Goal: Task Accomplishment & Management: Manage account settings

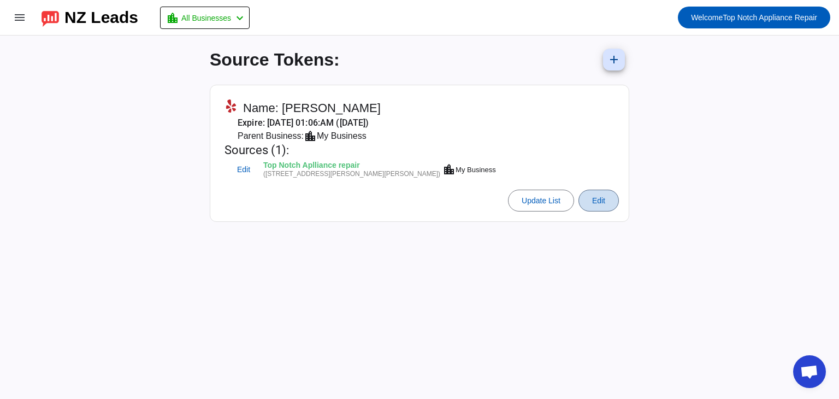
click at [588, 199] on span at bounding box center [598, 200] width 39 height 26
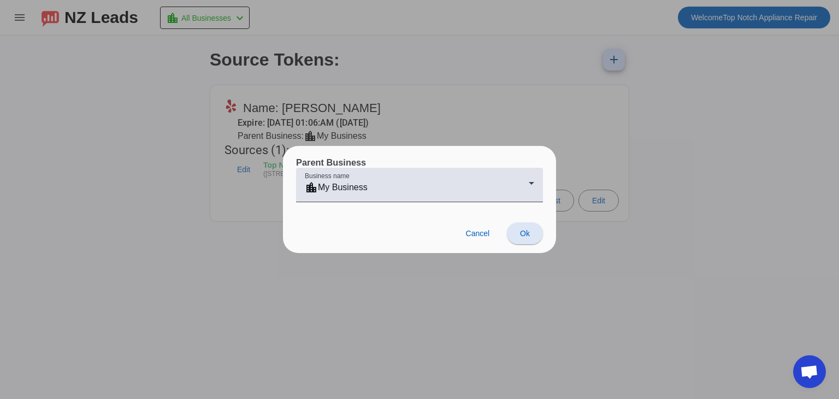
click at [662, 279] on div at bounding box center [419, 199] width 839 height 399
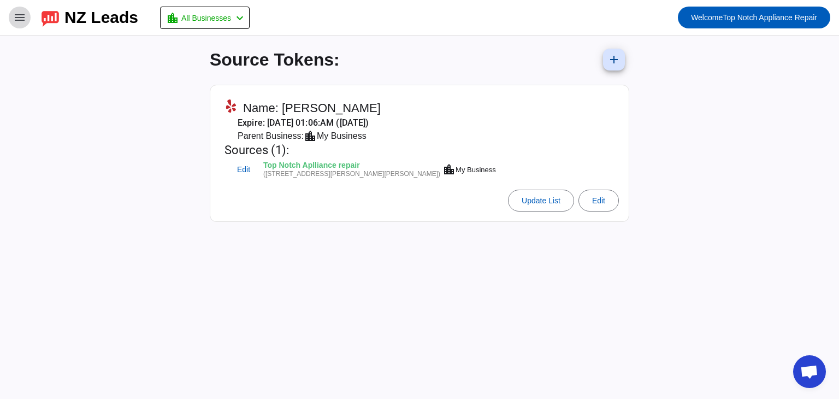
click at [25, 11] on mat-icon "menu" at bounding box center [19, 17] width 13 height 13
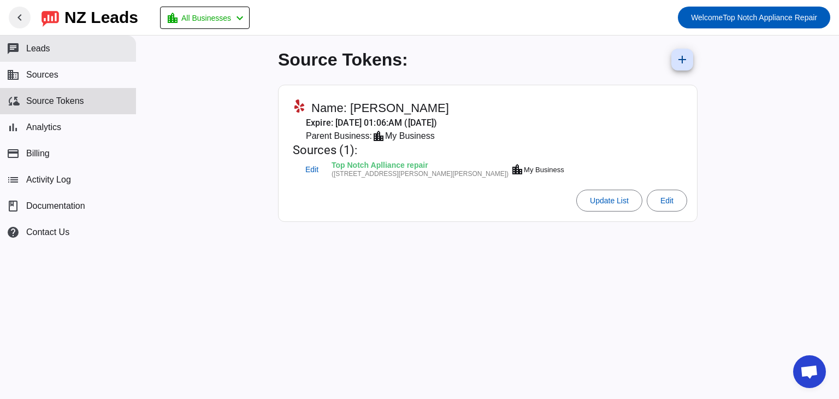
click at [73, 42] on button "chat Leads" at bounding box center [68, 49] width 136 height 26
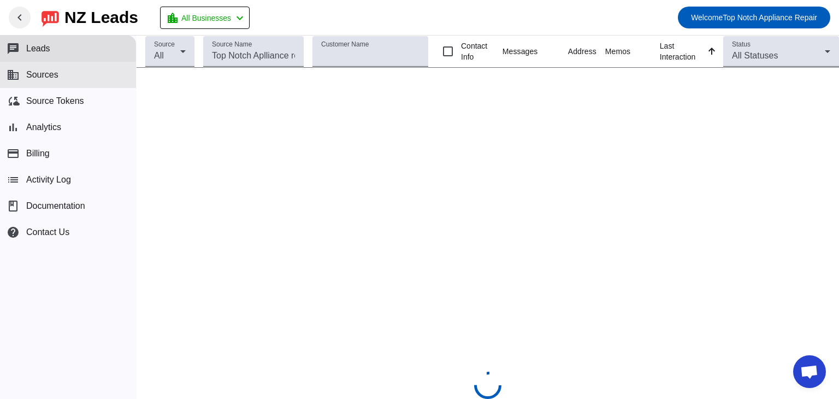
click at [58, 77] on span "Sources" at bounding box center [42, 75] width 32 height 10
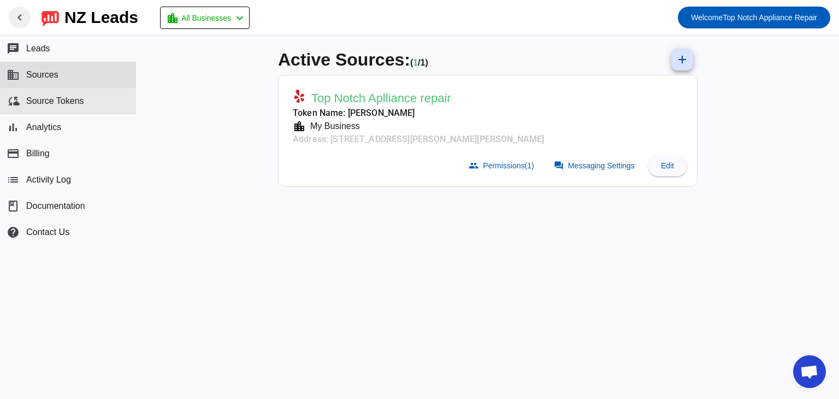
click at [66, 113] on button "cloud_sync Source Tokens" at bounding box center [68, 101] width 136 height 26
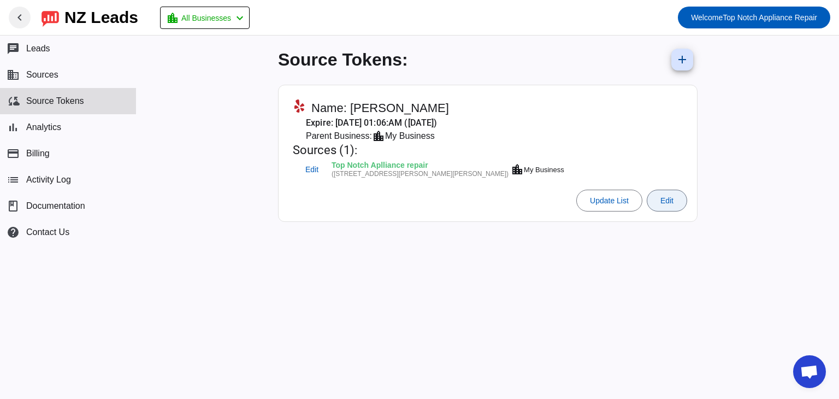
click at [647, 202] on span at bounding box center [666, 200] width 39 height 26
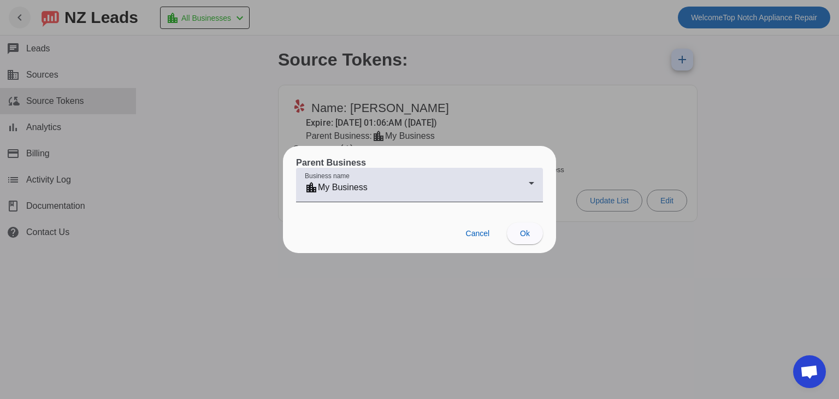
click at [583, 211] on div at bounding box center [419, 199] width 839 height 399
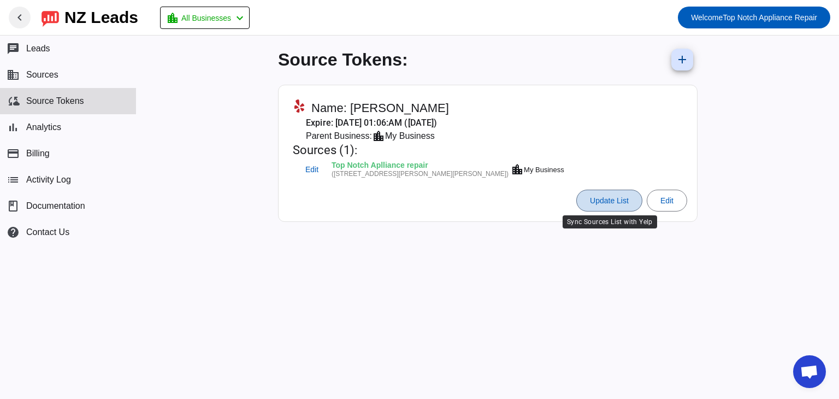
click at [600, 206] on span at bounding box center [609, 200] width 65 height 26
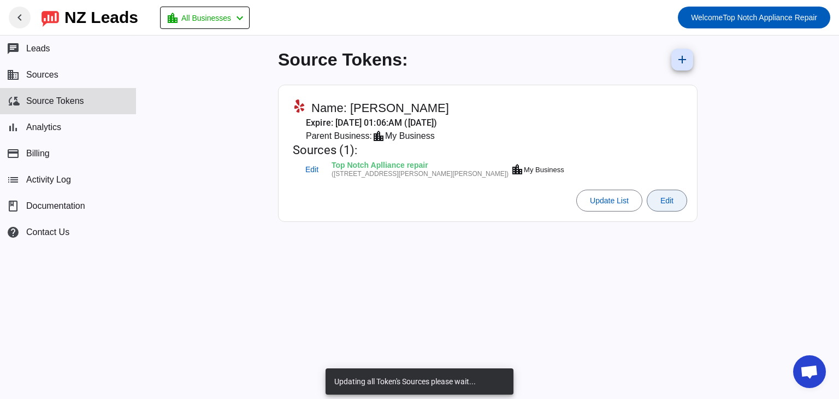
click at [653, 209] on span at bounding box center [666, 200] width 39 height 26
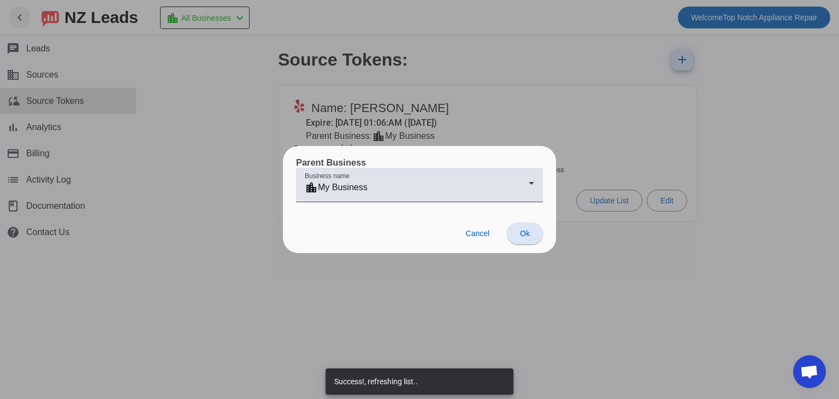
click at [570, 320] on div at bounding box center [419, 199] width 839 height 399
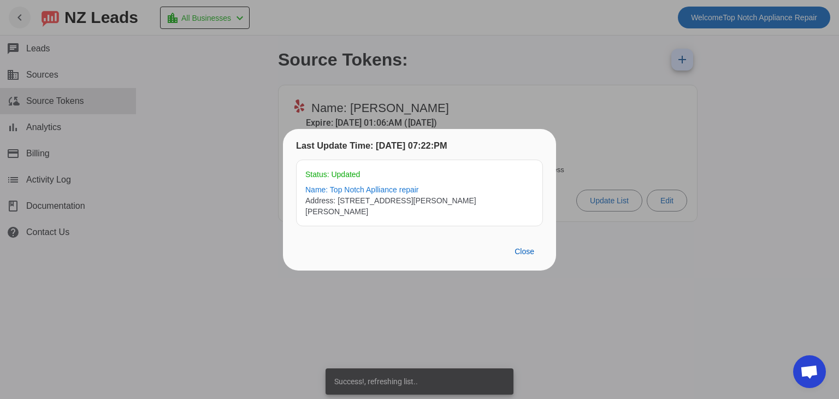
click at [551, 256] on div "Close" at bounding box center [419, 252] width 273 height 38
click at [522, 247] on span "Close" at bounding box center [525, 251] width 20 height 9
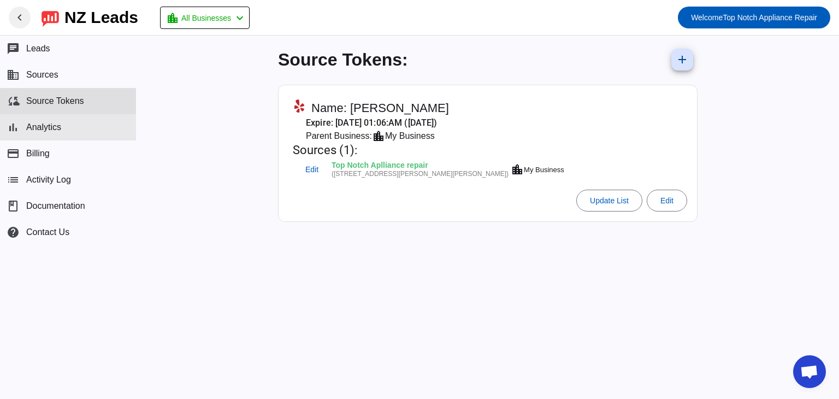
click at [51, 119] on button "bar_chart Analytics" at bounding box center [68, 127] width 136 height 26
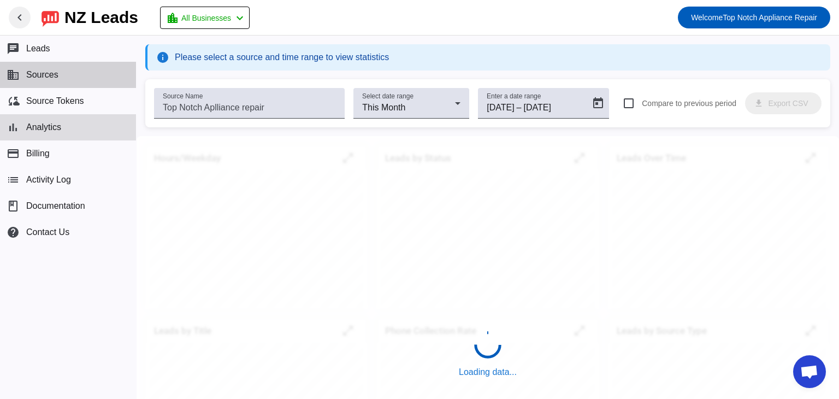
click at [56, 85] on button "business Sources" at bounding box center [68, 75] width 136 height 26
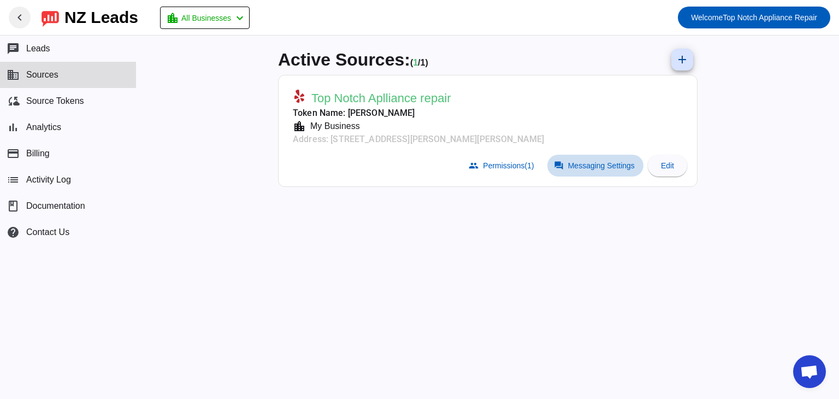
click at [586, 175] on span at bounding box center [595, 166] width 96 height 22
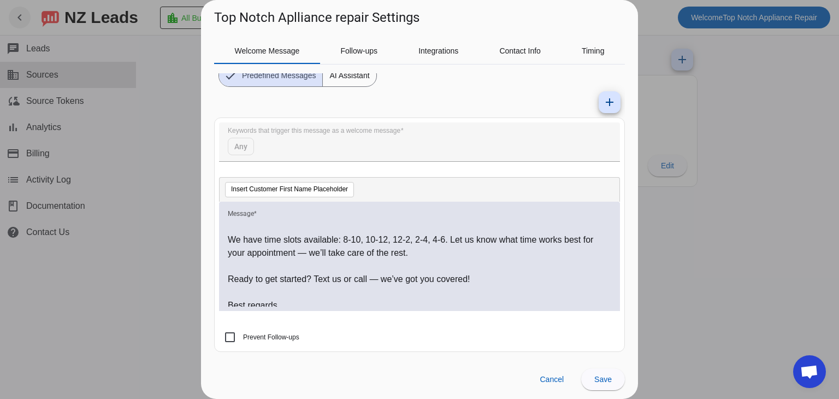
scroll to position [140, 0]
click at [599, 61] on span "Timing" at bounding box center [593, 51] width 23 height 26
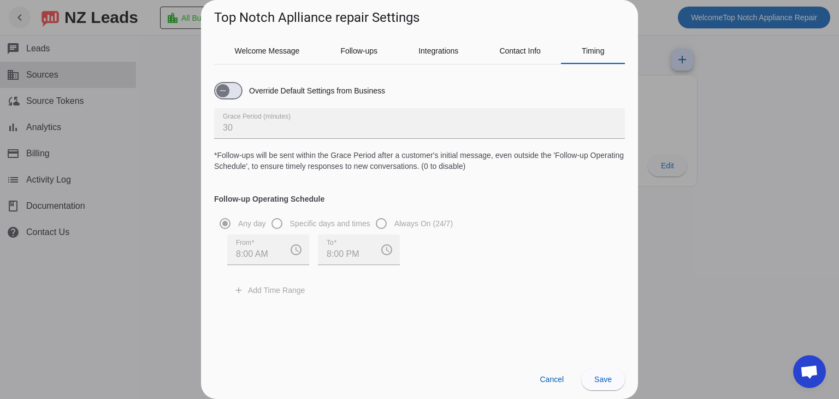
scroll to position [0, 0]
click at [265, 40] on span "Welcome Message" at bounding box center [267, 51] width 65 height 26
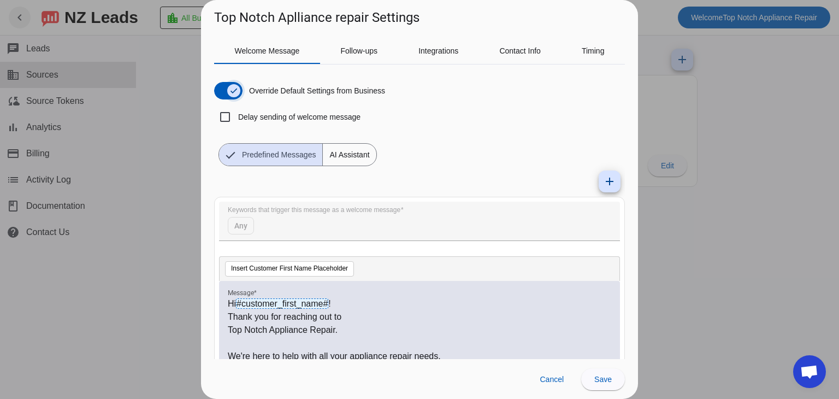
click at [234, 95] on icon "button" at bounding box center [233, 90] width 9 height 9
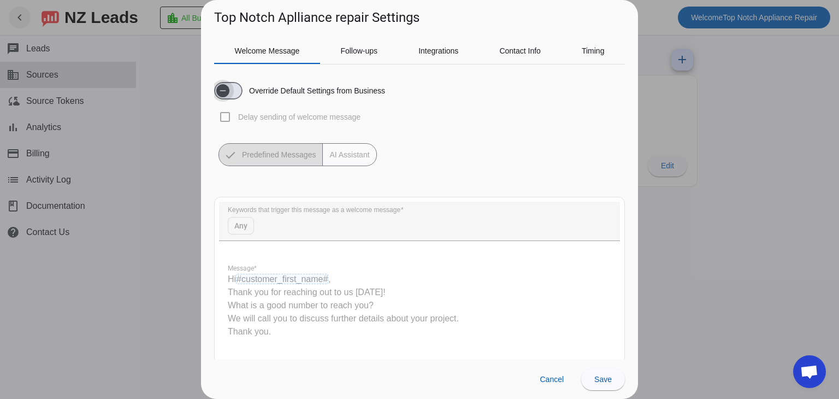
click at [234, 95] on span "button" at bounding box center [228, 90] width 28 height 17
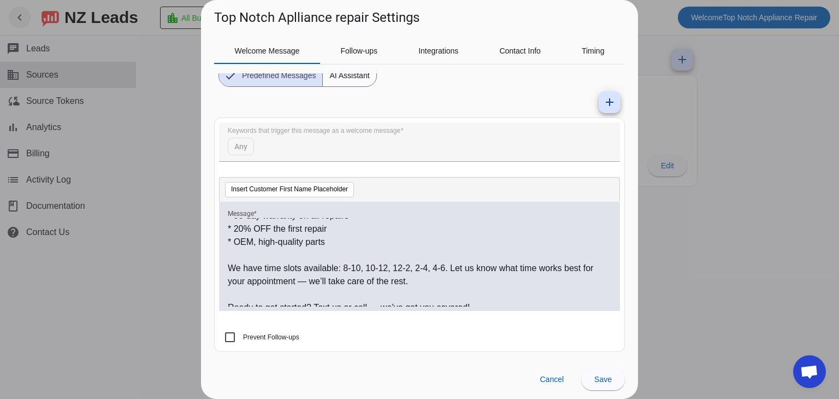
scroll to position [99, 0]
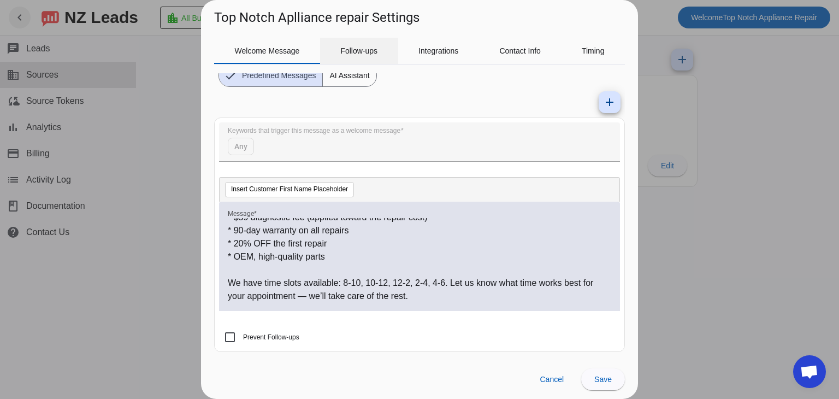
click at [371, 50] on span "Follow-ups" at bounding box center [358, 51] width 37 height 8
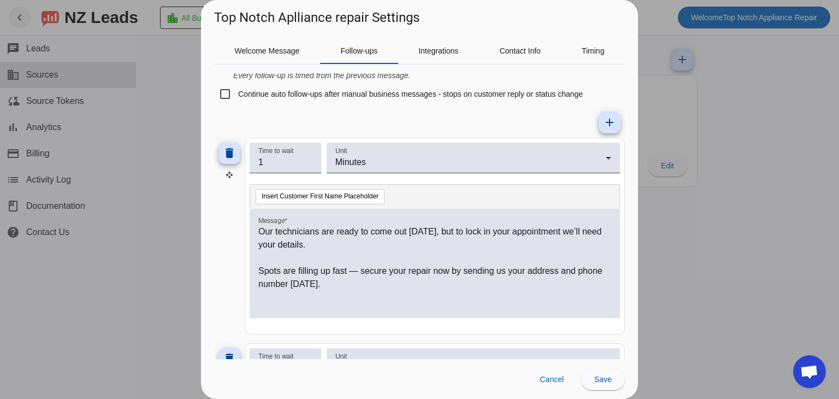
scroll to position [55, 0]
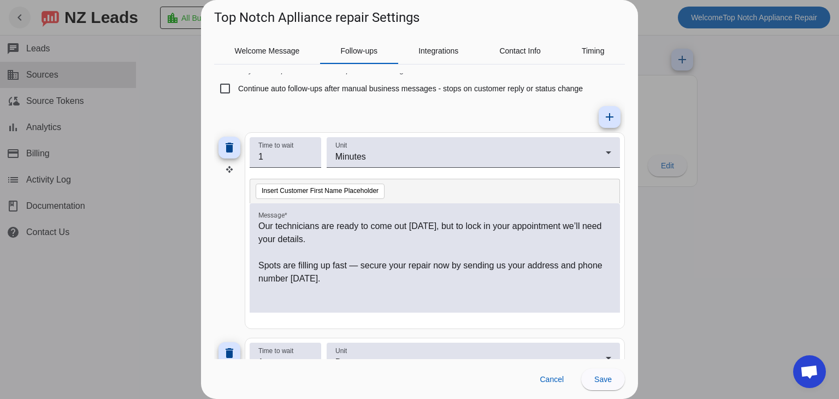
click at [428, 226] on p "Our technicians are ready to come out [DATE], but to lock in your appointment w…" at bounding box center [434, 233] width 353 height 26
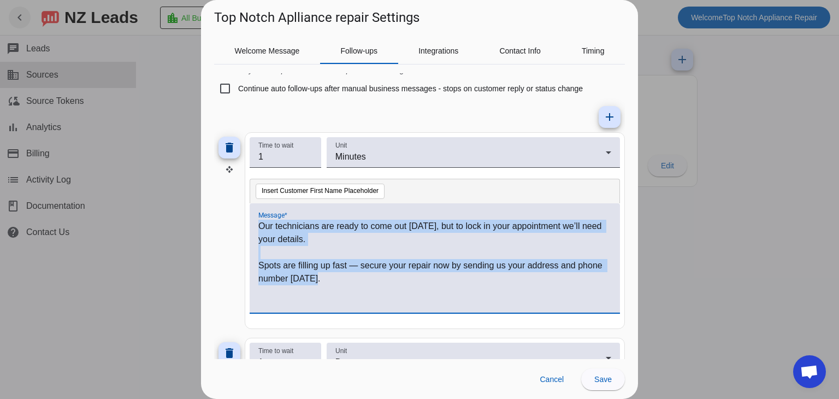
drag, startPoint x: 363, startPoint y: 287, endPoint x: 225, endPoint y: 206, distance: 160.4
click at [225, 206] on div "delete Time to wait 1 Unit Minutes Insert Customer First Name Placeholder Messa…" at bounding box center [419, 230] width 411 height 197
copy div "Our technicians are ready to come out [DATE], but to lock in your appointment w…"
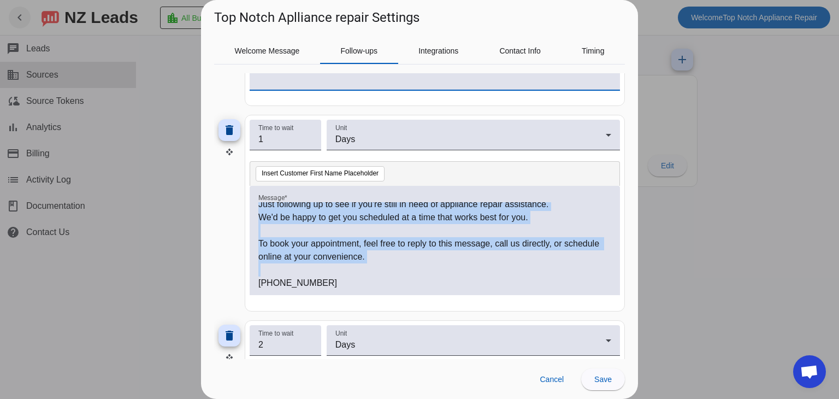
scroll to position [0, 0]
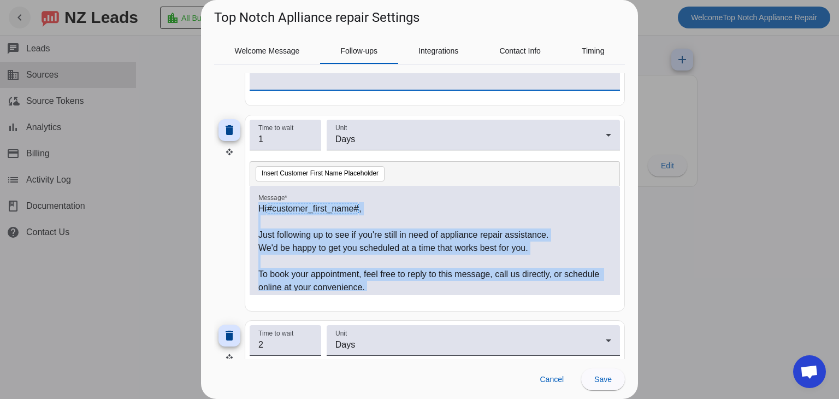
drag, startPoint x: 415, startPoint y: 269, endPoint x: 253, endPoint y: 188, distance: 180.3
click at [253, 188] on div "Hi #customer_first_name# , Just following up to see if you're still in need of …" at bounding box center [435, 240] width 370 height 109
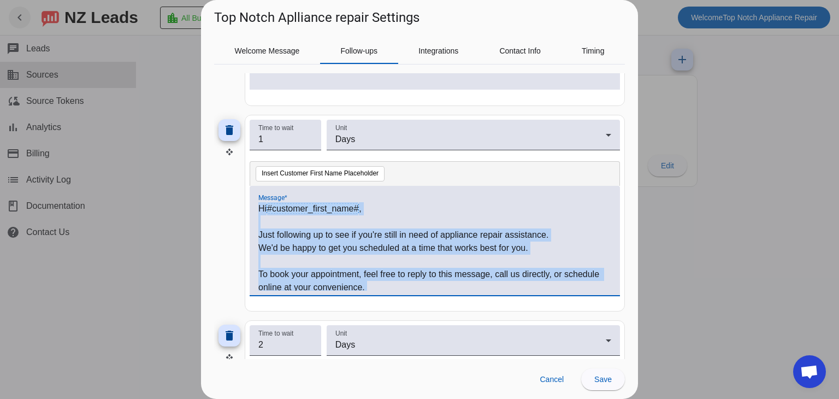
copy div "Hi #customer_first_name# , Just following up to see if you're still in need of …"
